Goal: Task Accomplishment & Management: Manage account settings

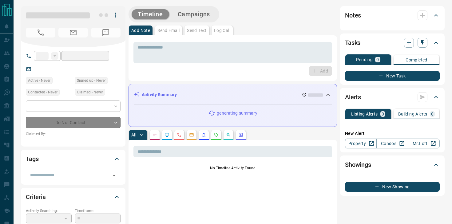
type input "**"
type input "**********"
type input "*"
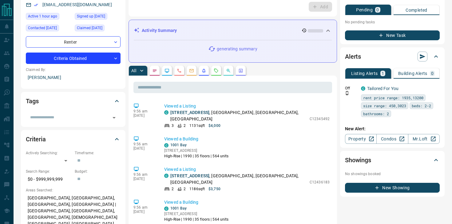
scroll to position [68, 0]
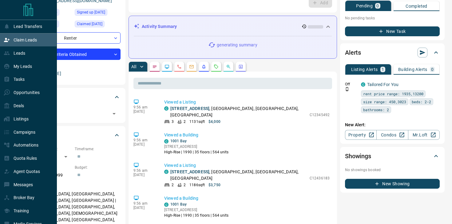
drag, startPoint x: 18, startPoint y: 42, endPoint x: 32, endPoint y: 35, distance: 16.1
click at [17, 42] on p "Claim Leads" at bounding box center [25, 40] width 23 height 5
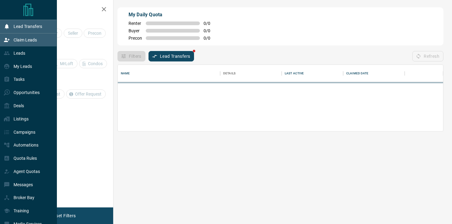
scroll to position [42, 325]
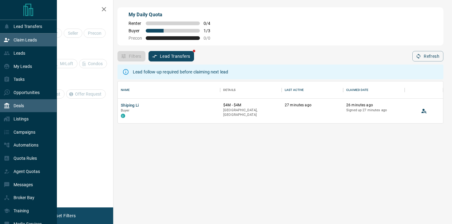
click at [22, 110] on div "Deals" at bounding box center [14, 106] width 20 height 10
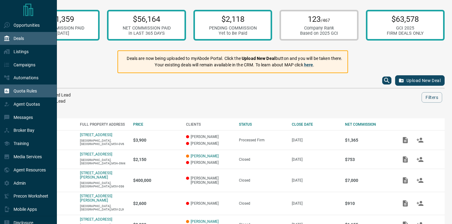
scroll to position [89, 0]
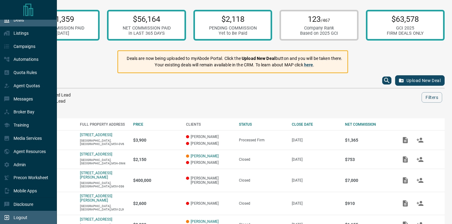
drag, startPoint x: 31, startPoint y: 215, endPoint x: 35, endPoint y: 212, distance: 4.4
click at [31, 215] on div "Logout" at bounding box center [28, 217] width 57 height 13
